Goal: Find contact information: Find contact information

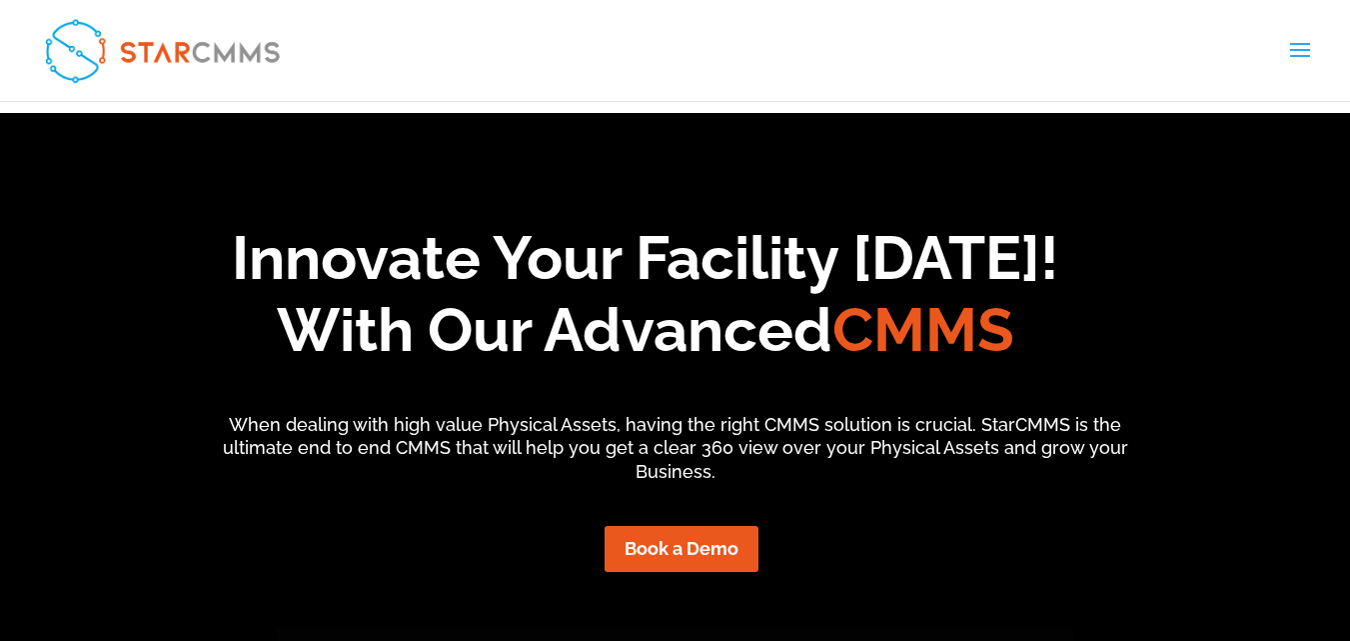
click at [0, 0] on link "About StarCMMS" at bounding box center [0, 0] width 0 height 0
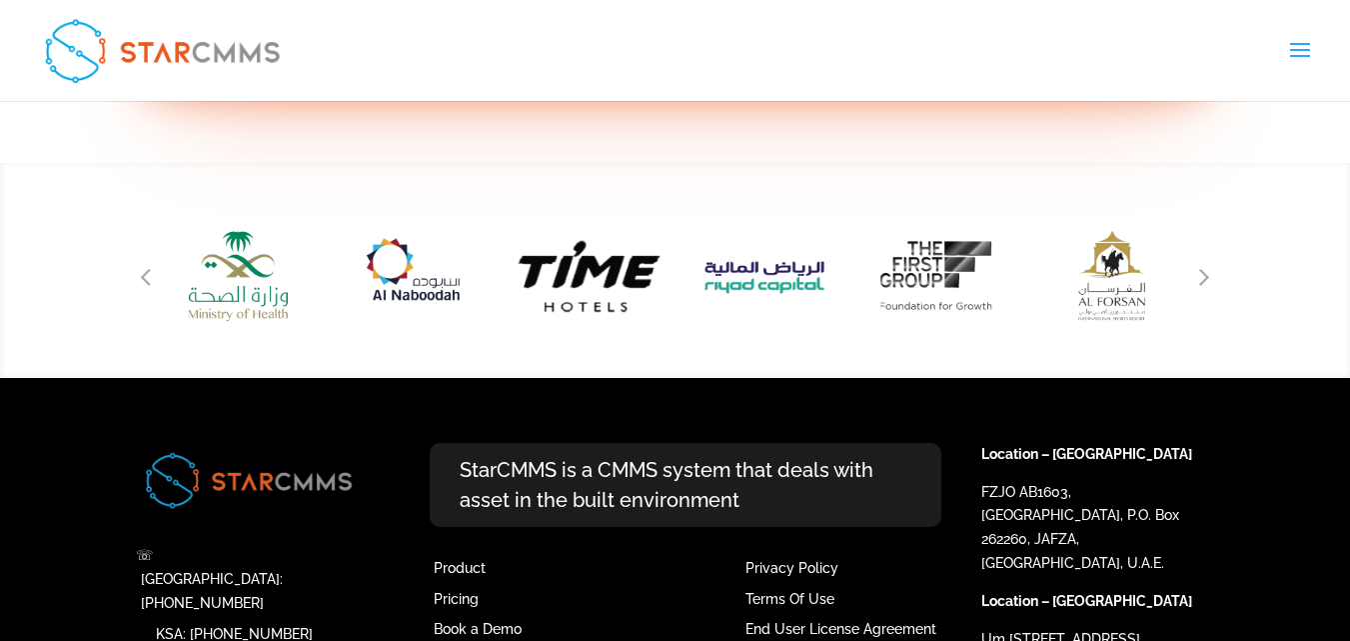
scroll to position [2699, 0]
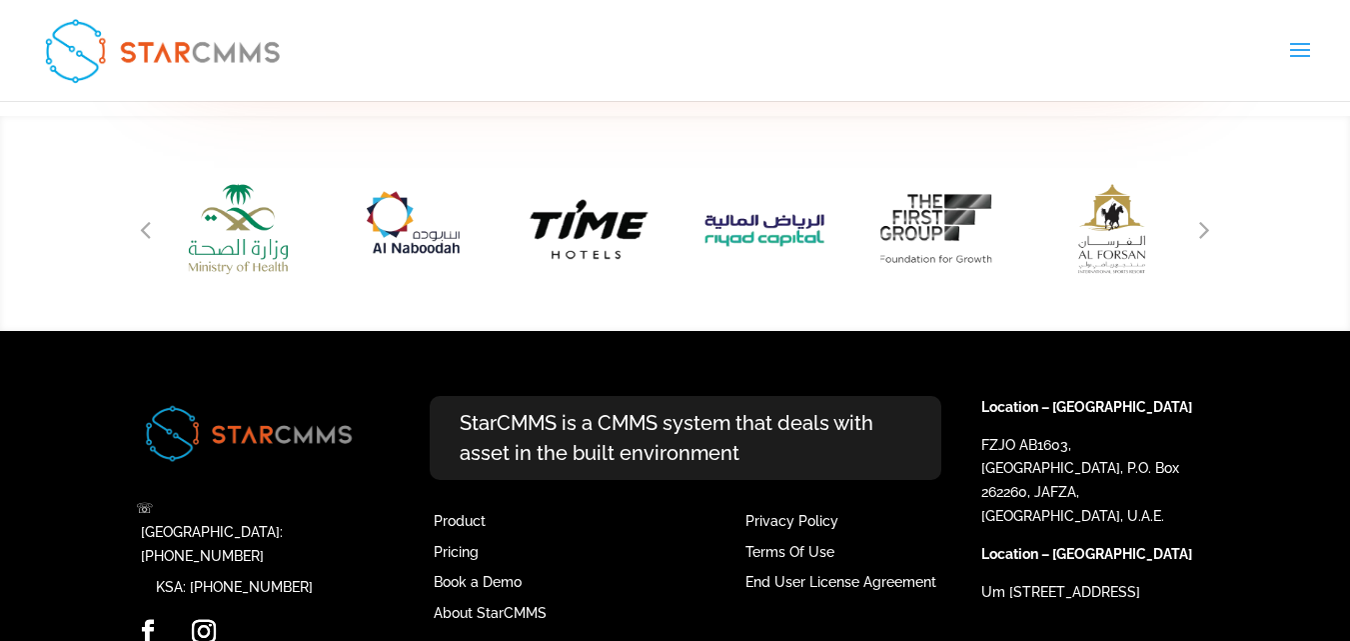
click at [0, 0] on link "Contact us" at bounding box center [0, 0] width 0 height 0
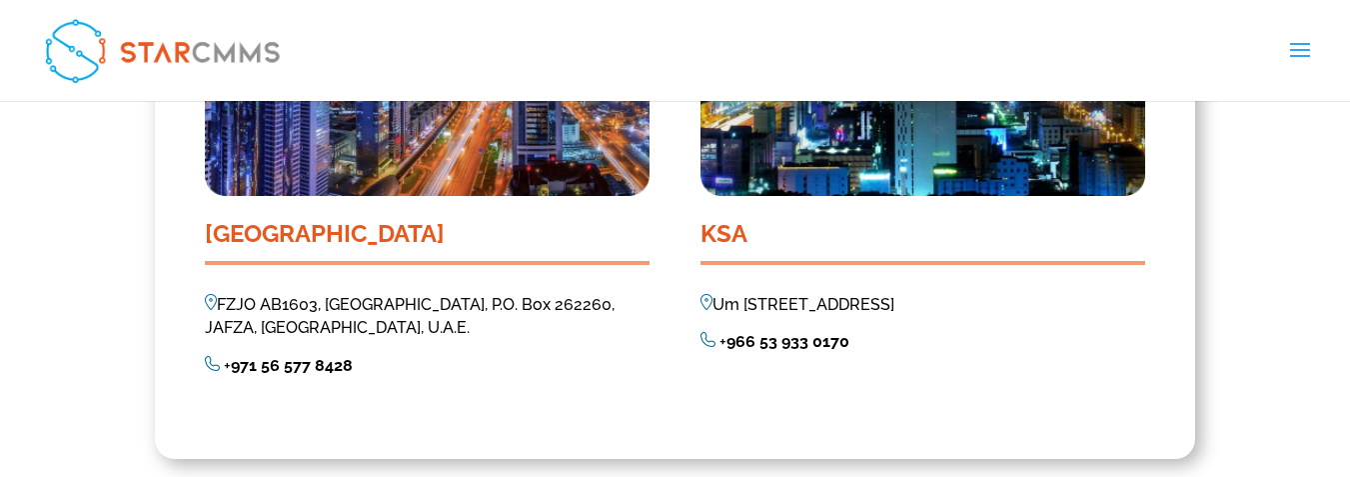
scroll to position [1899, 0]
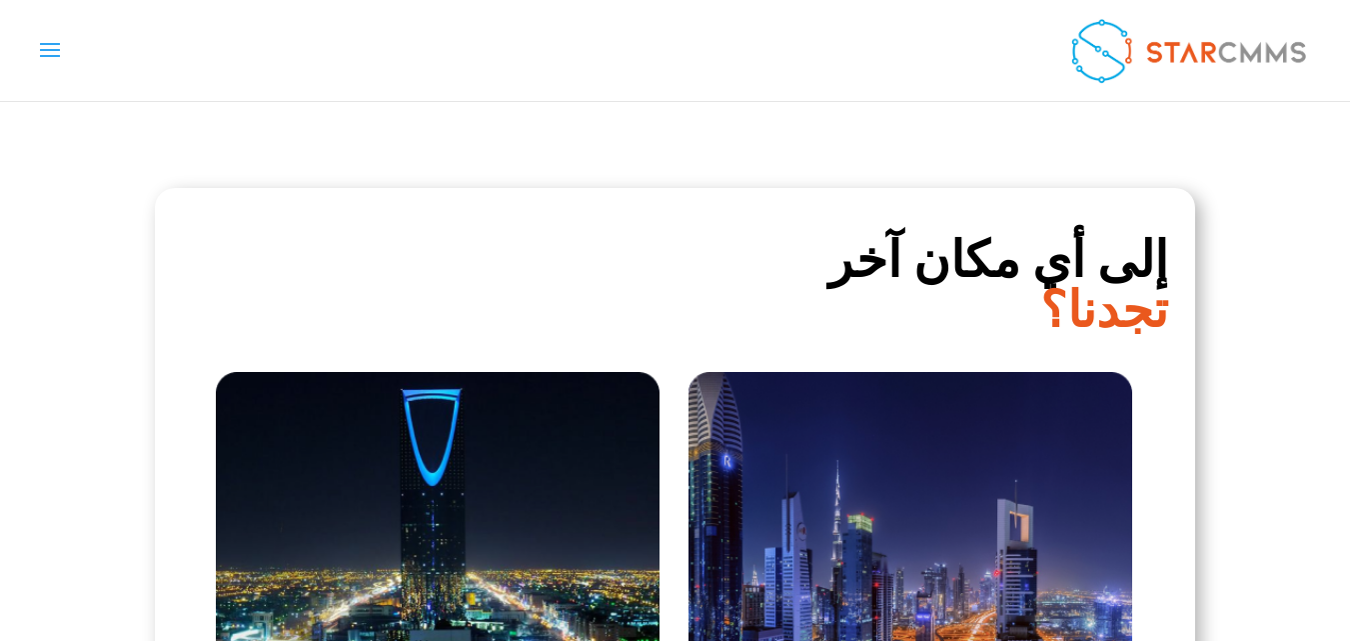
scroll to position [1399, 0]
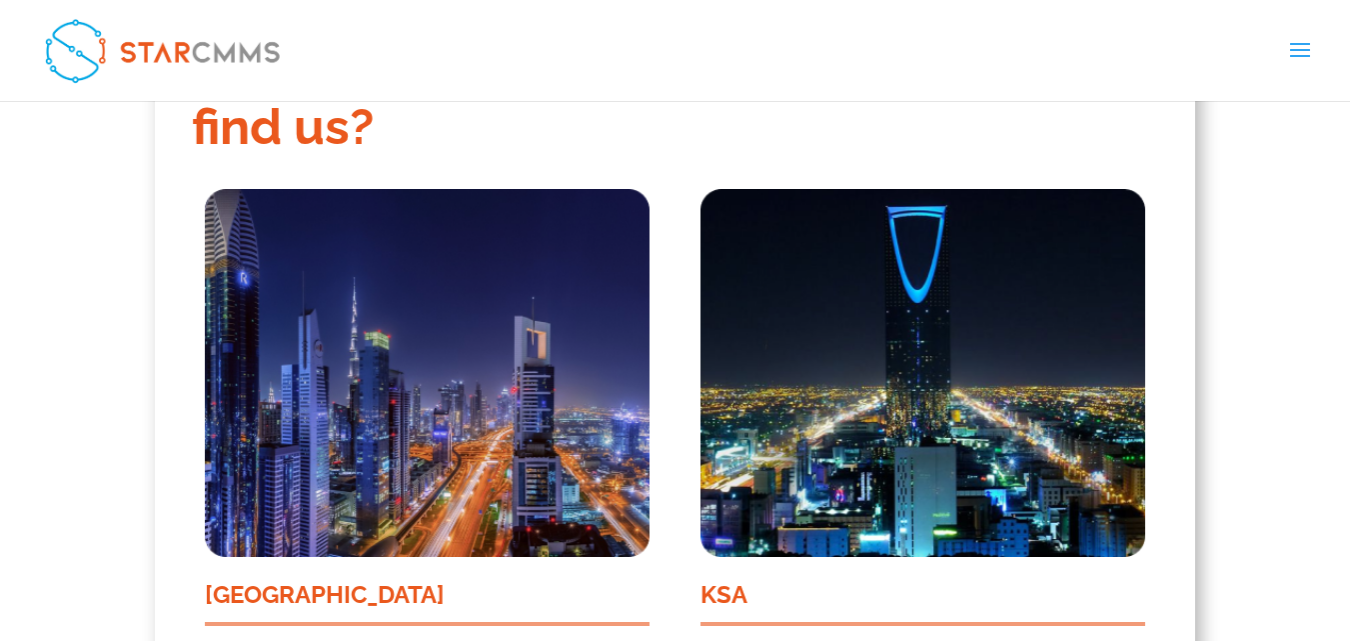
scroll to position [1799, 0]
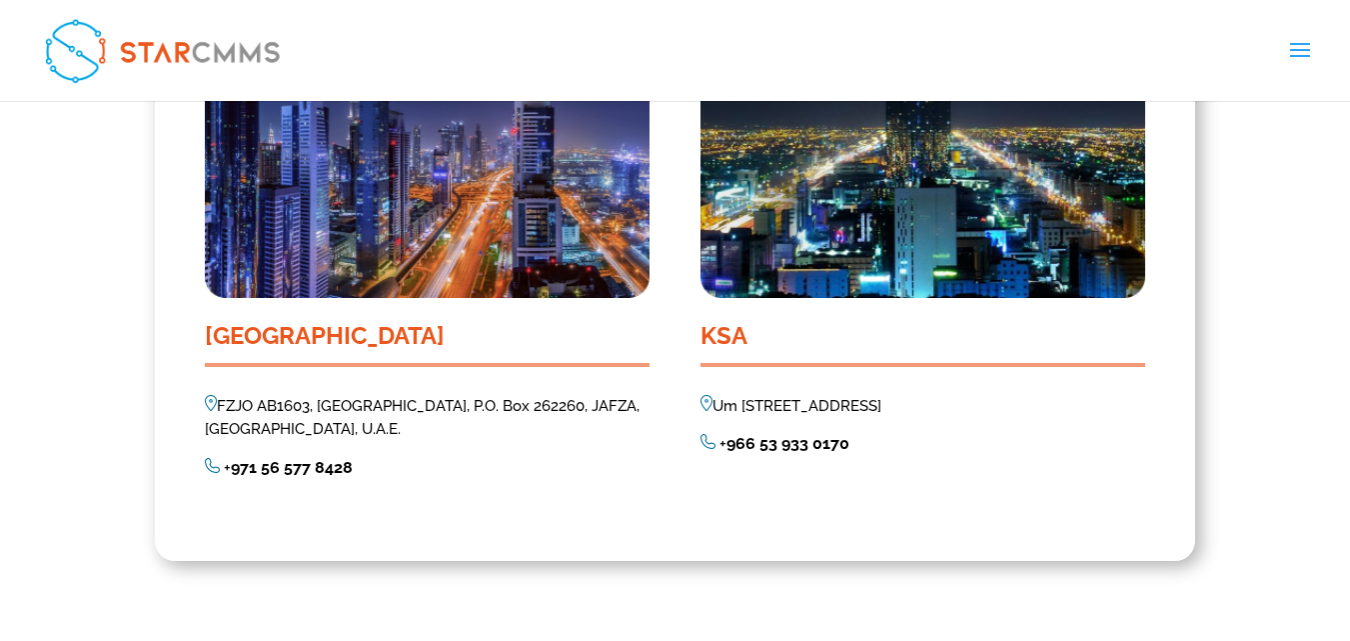
click at [0, 0] on link "العربية" at bounding box center [0, 0] width 0 height 0
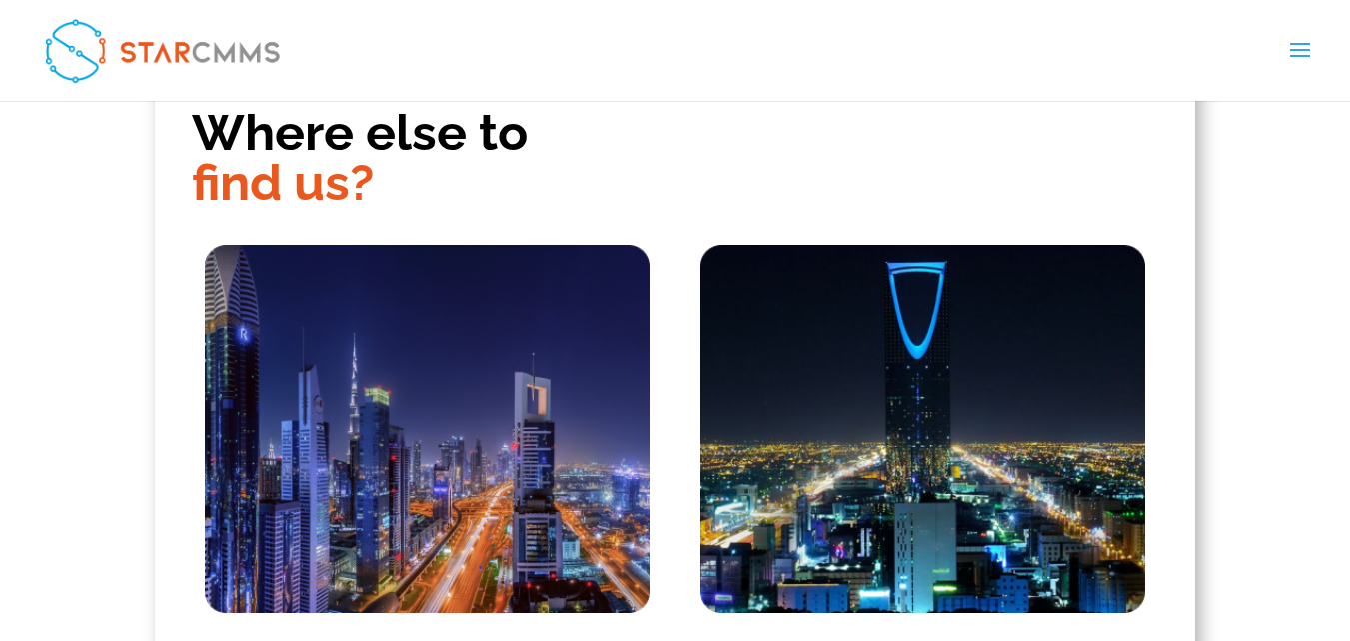
scroll to position [1399, 0]
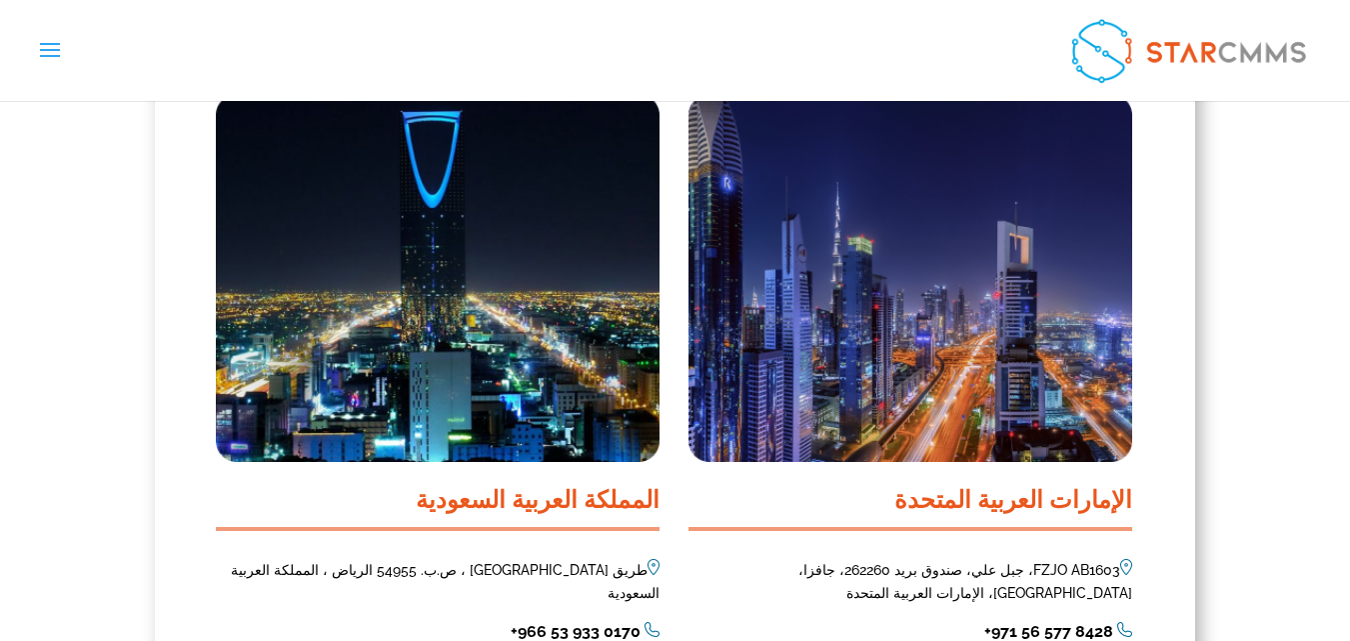
scroll to position [1899, 0]
